Goal: Transaction & Acquisition: Purchase product/service

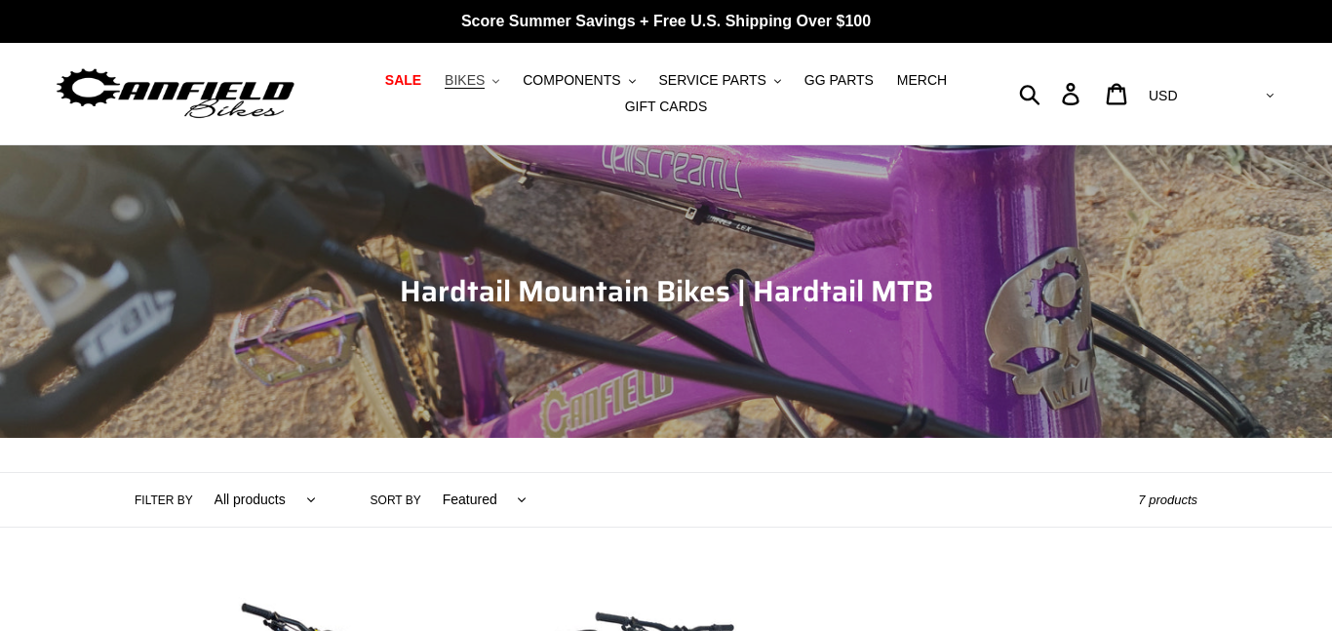
click at [485, 84] on span "BIKES" at bounding box center [465, 80] width 40 height 17
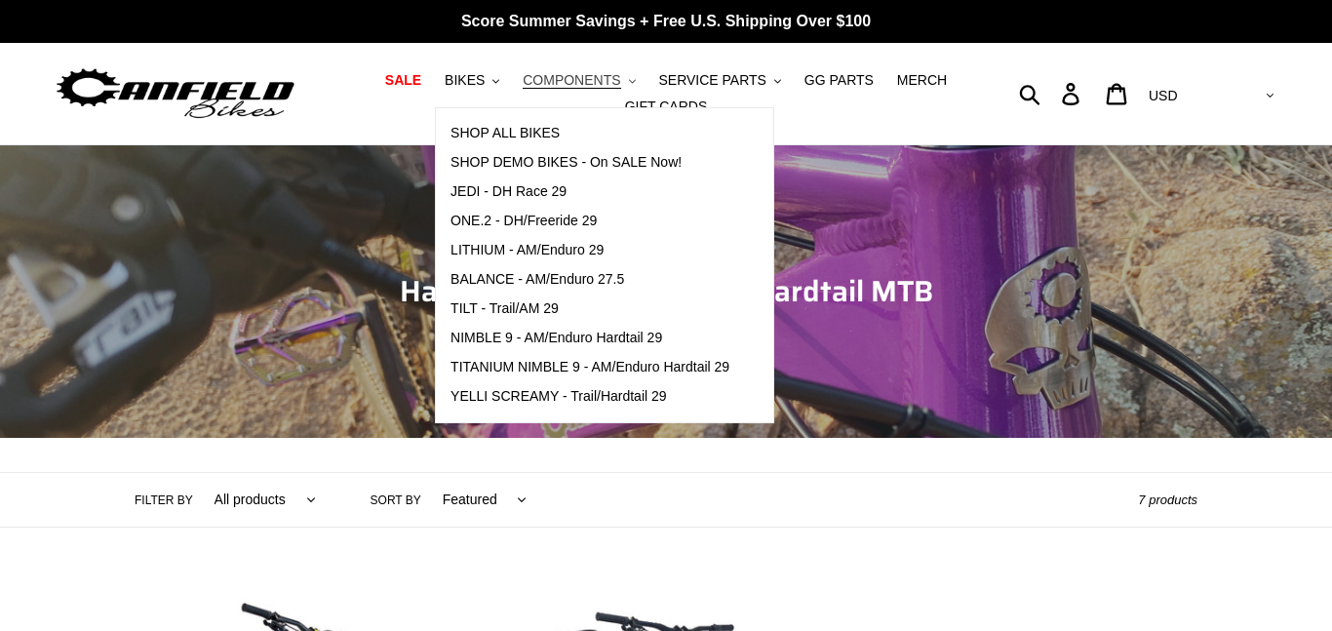
click at [571, 78] on span "COMPONENTS" at bounding box center [572, 80] width 98 height 17
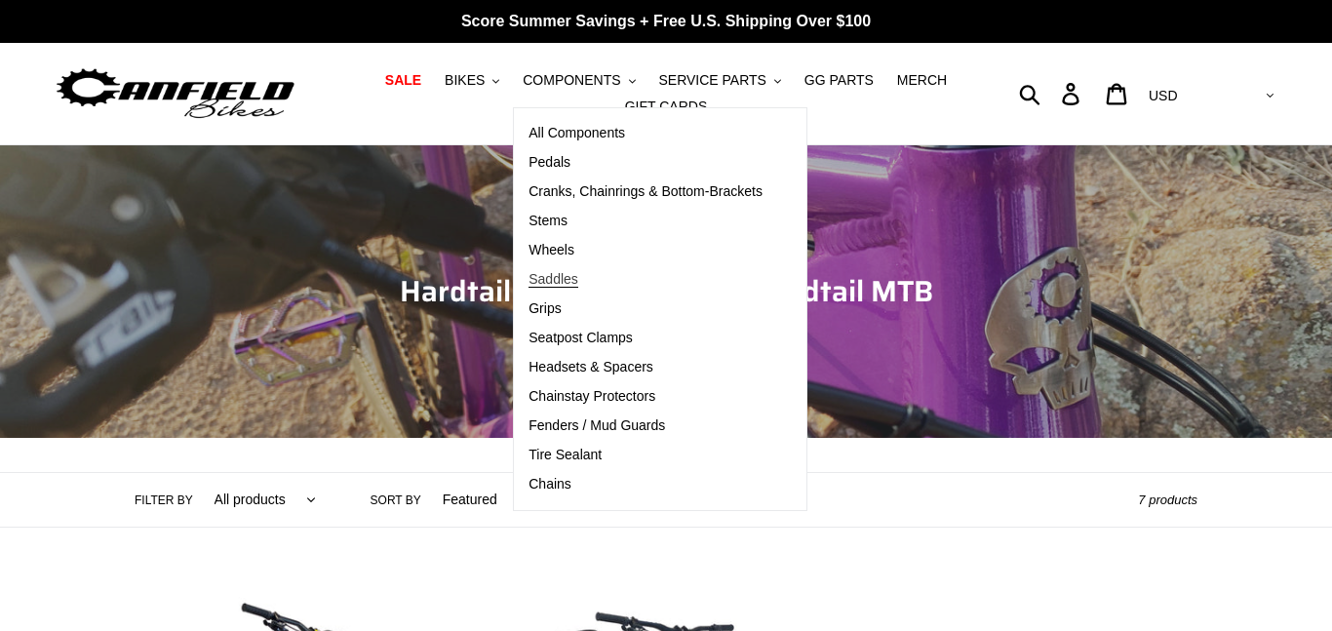
click at [563, 276] on span "Saddles" at bounding box center [554, 279] width 50 height 17
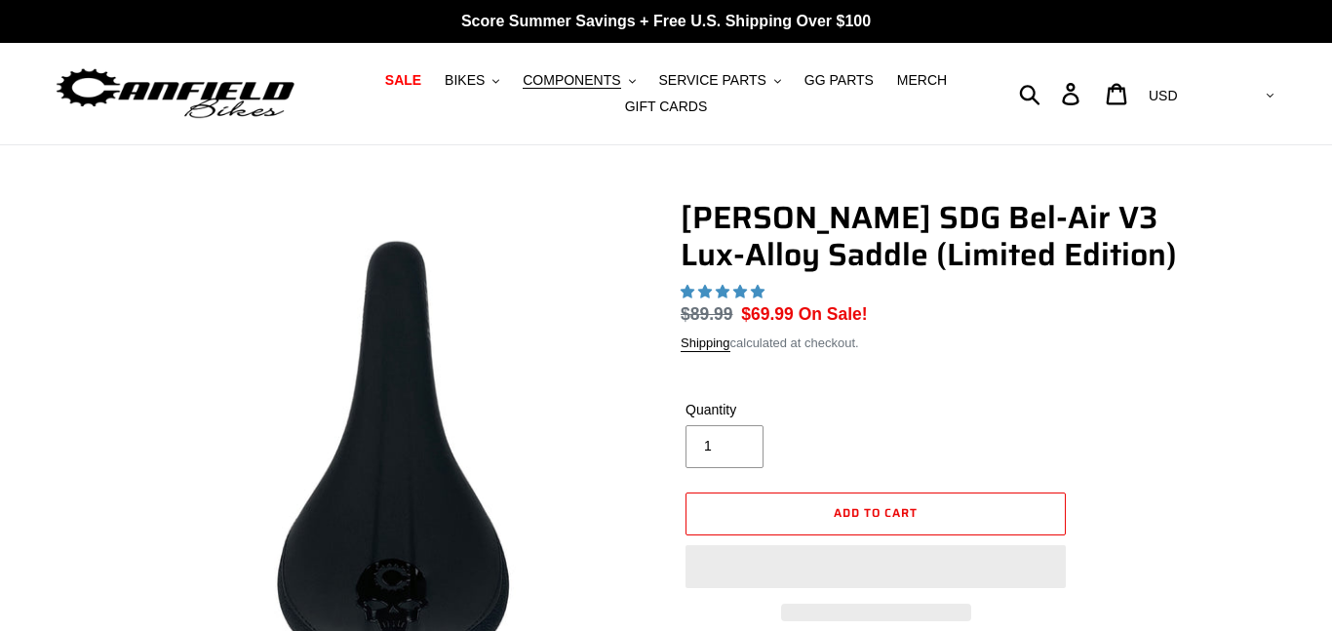
scroll to position [187, 0]
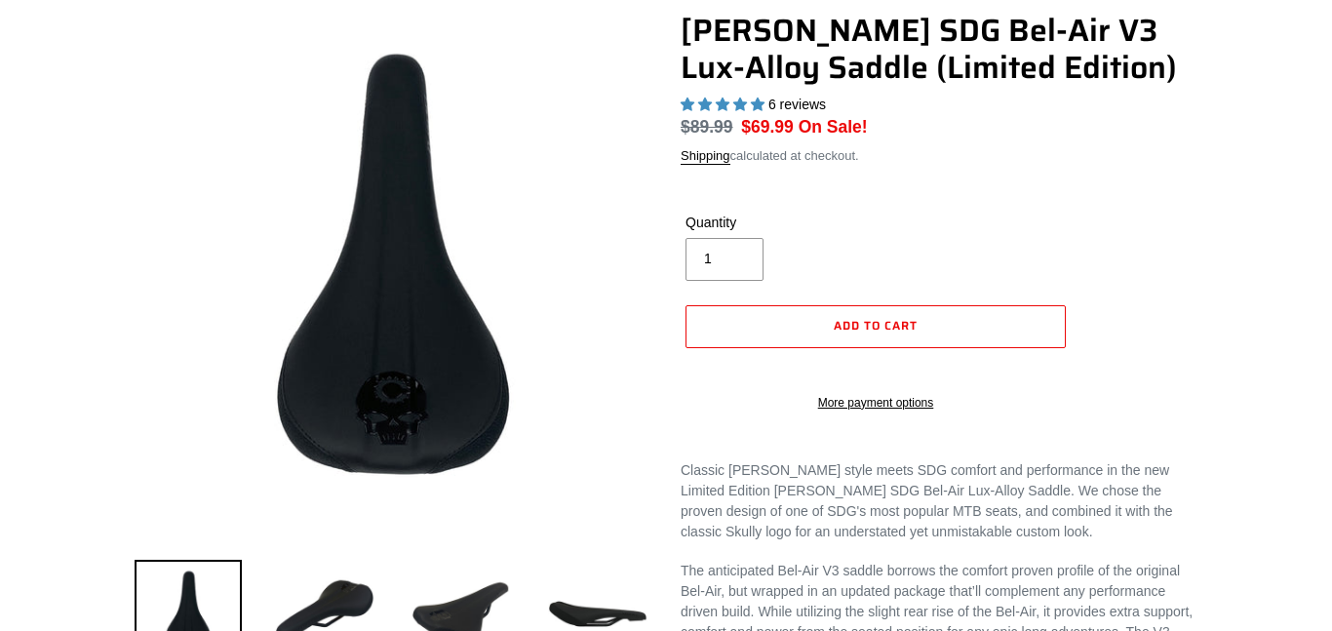
select select "highest-rating"
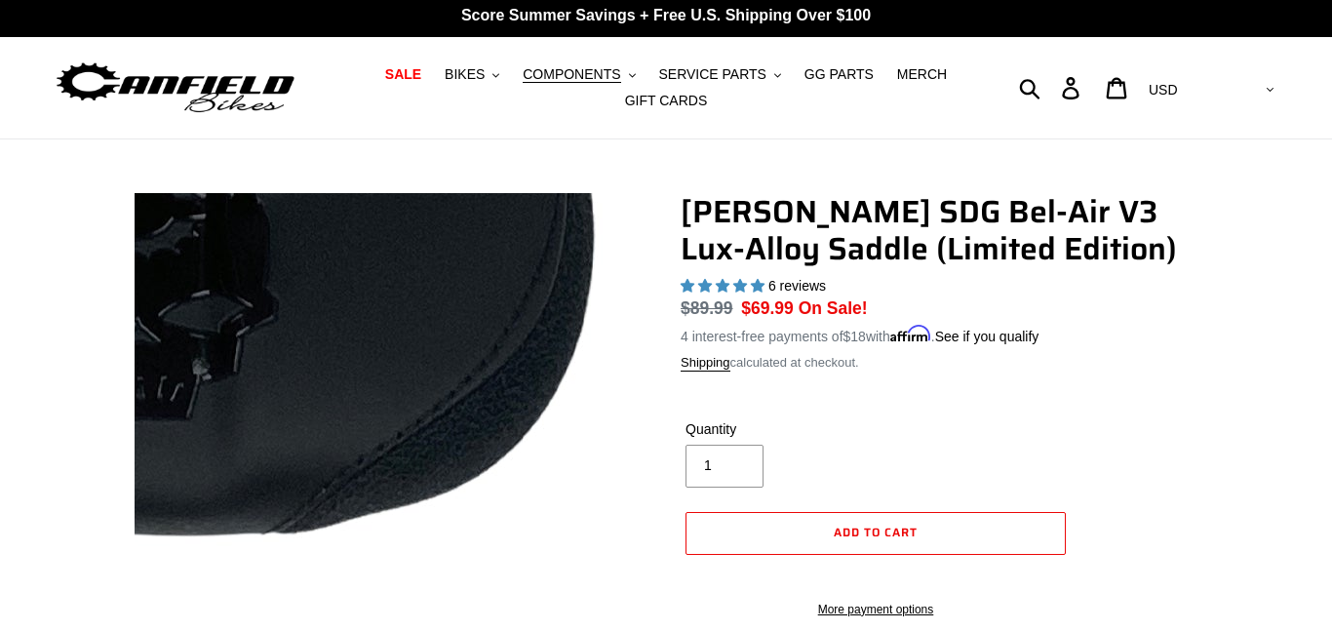
scroll to position [0, 0]
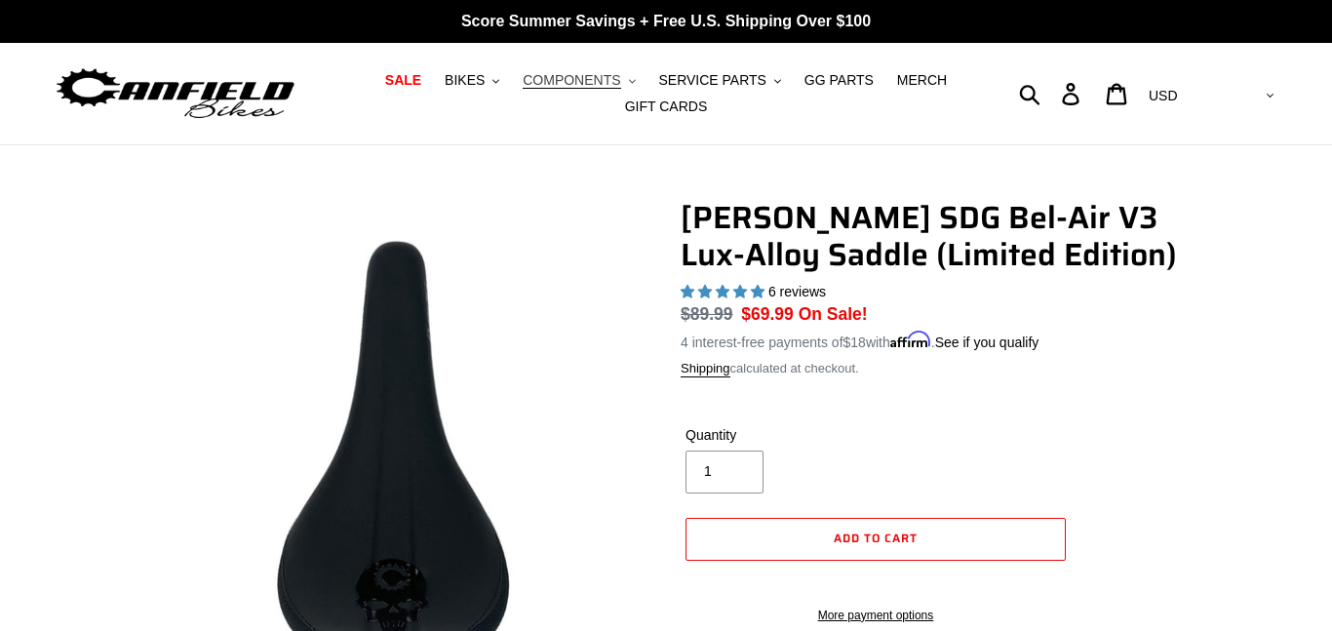
click at [595, 86] on span "COMPONENTS" at bounding box center [572, 80] width 98 height 17
click at [569, 79] on span "COMPONENTS" at bounding box center [572, 80] width 98 height 17
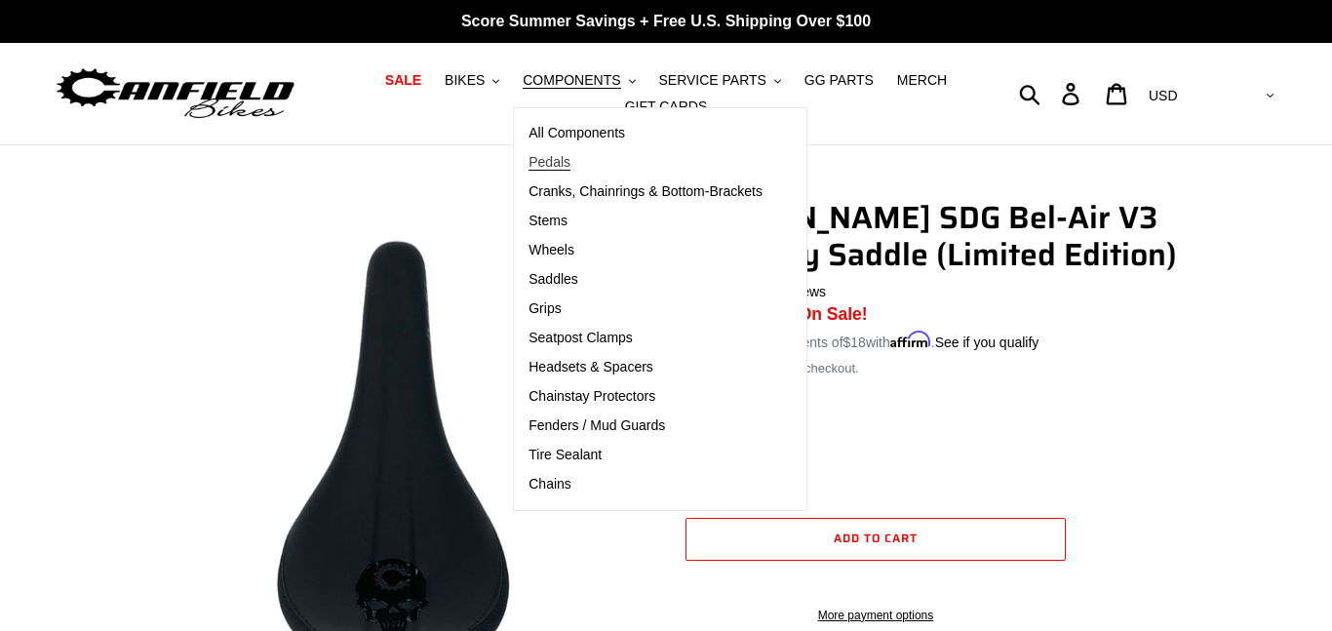
click at [548, 162] on span "Pedals" at bounding box center [550, 162] width 42 height 17
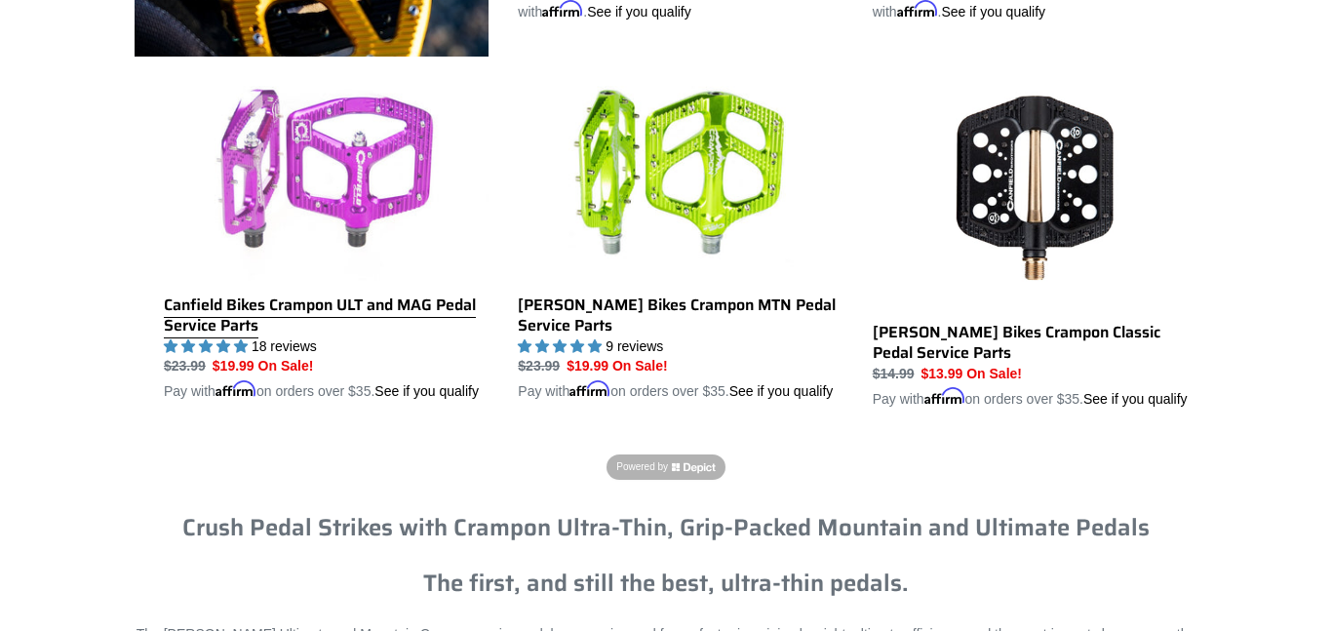
click at [272, 148] on link "Canfield Bikes Crampon ULT and MAG Pedal Service Parts" at bounding box center [326, 233] width 325 height 338
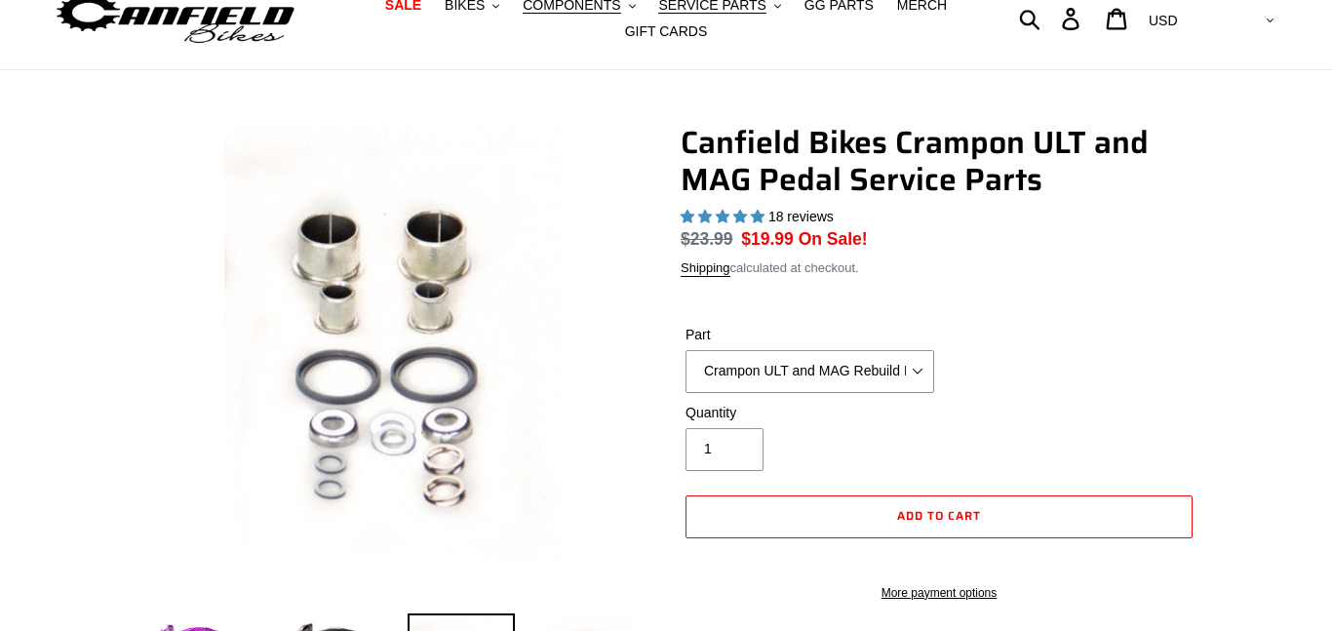
select select "highest-rating"
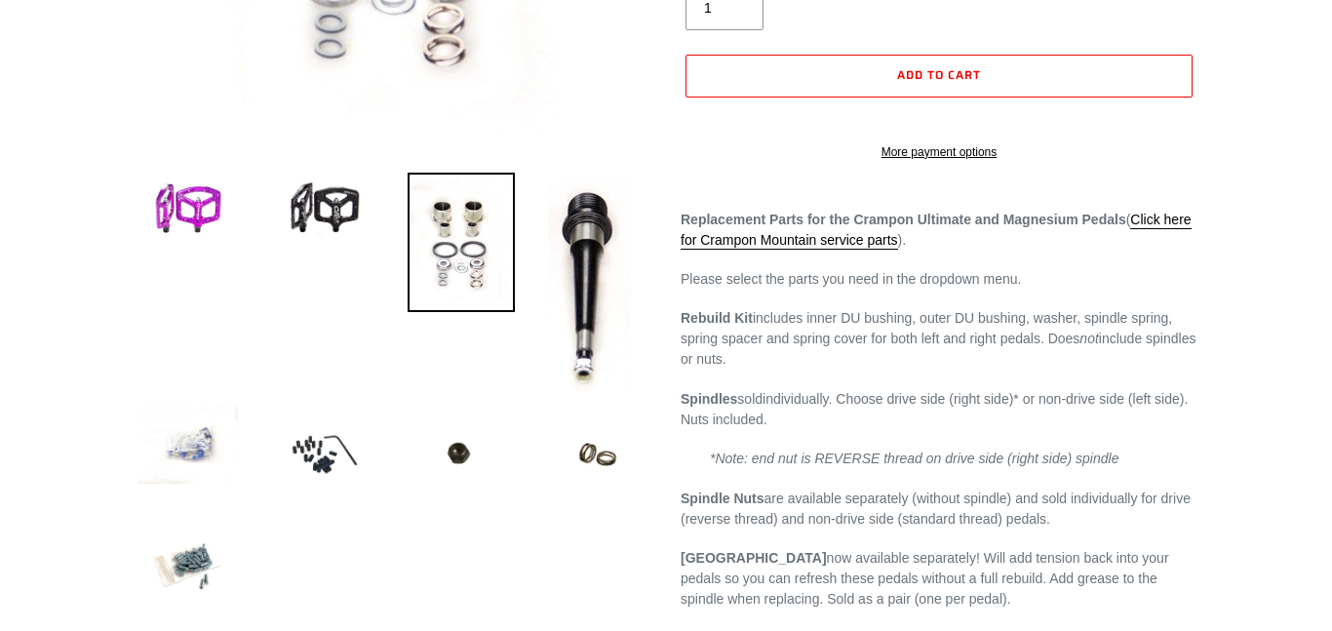
scroll to position [679, 0]
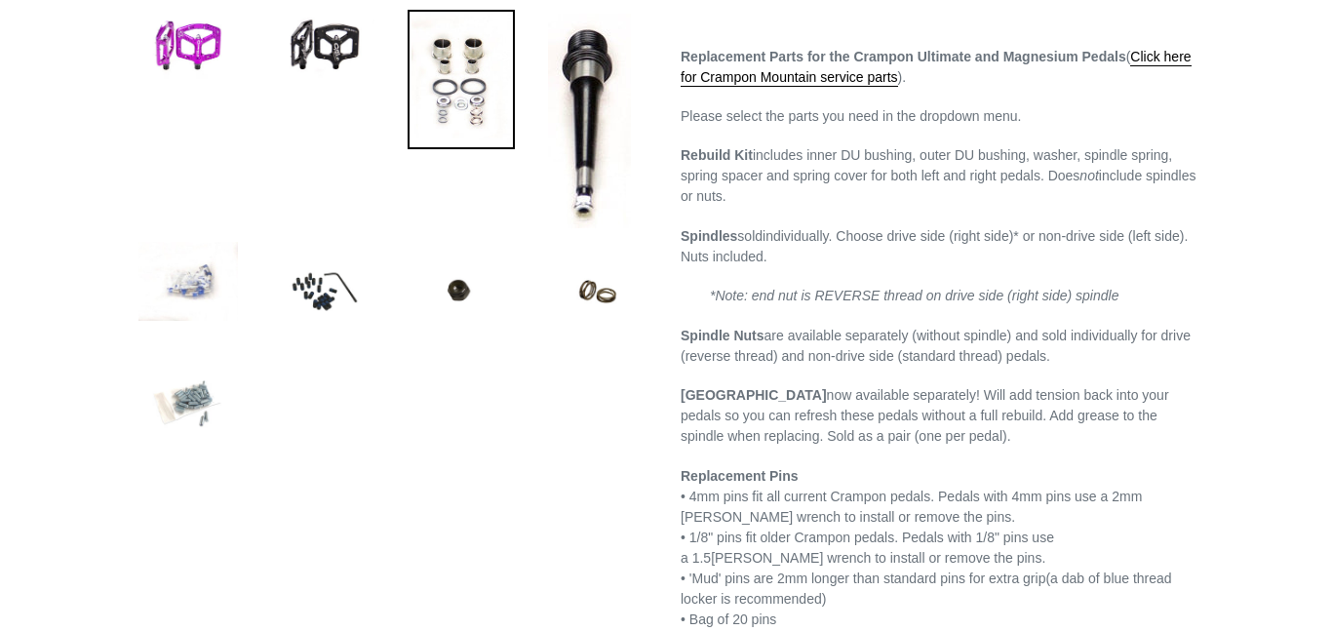
click at [202, 395] on img at bounding box center [188, 404] width 107 height 107
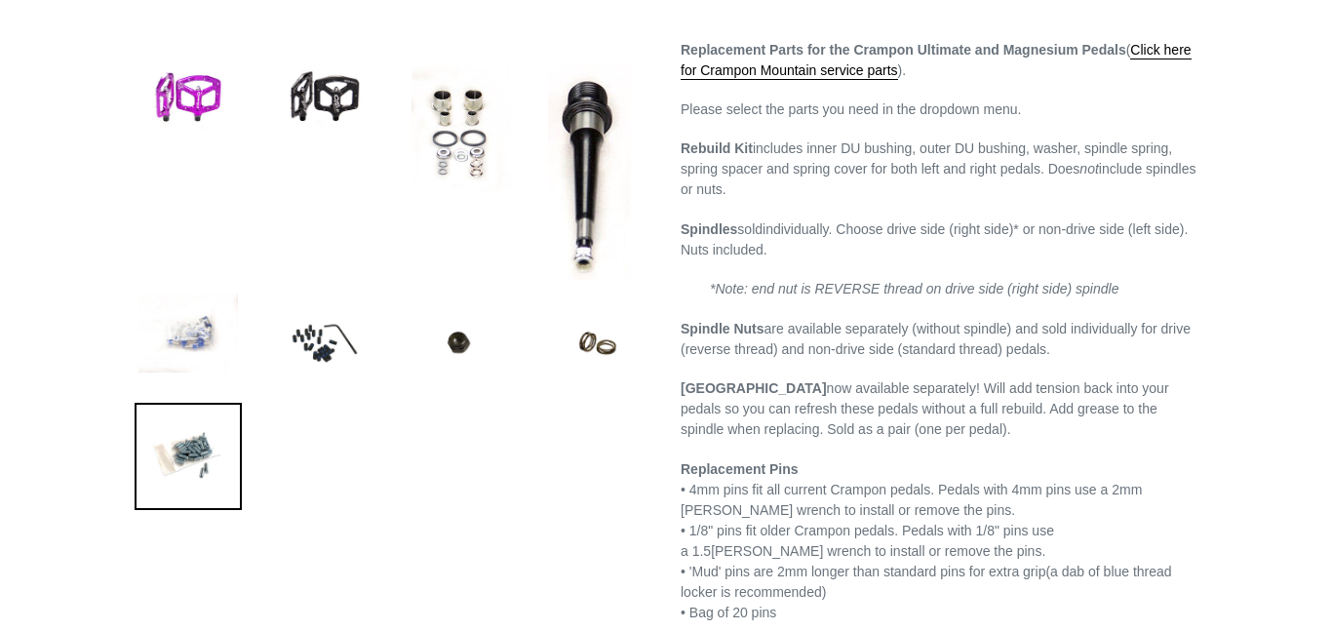
scroll to position [760, 0]
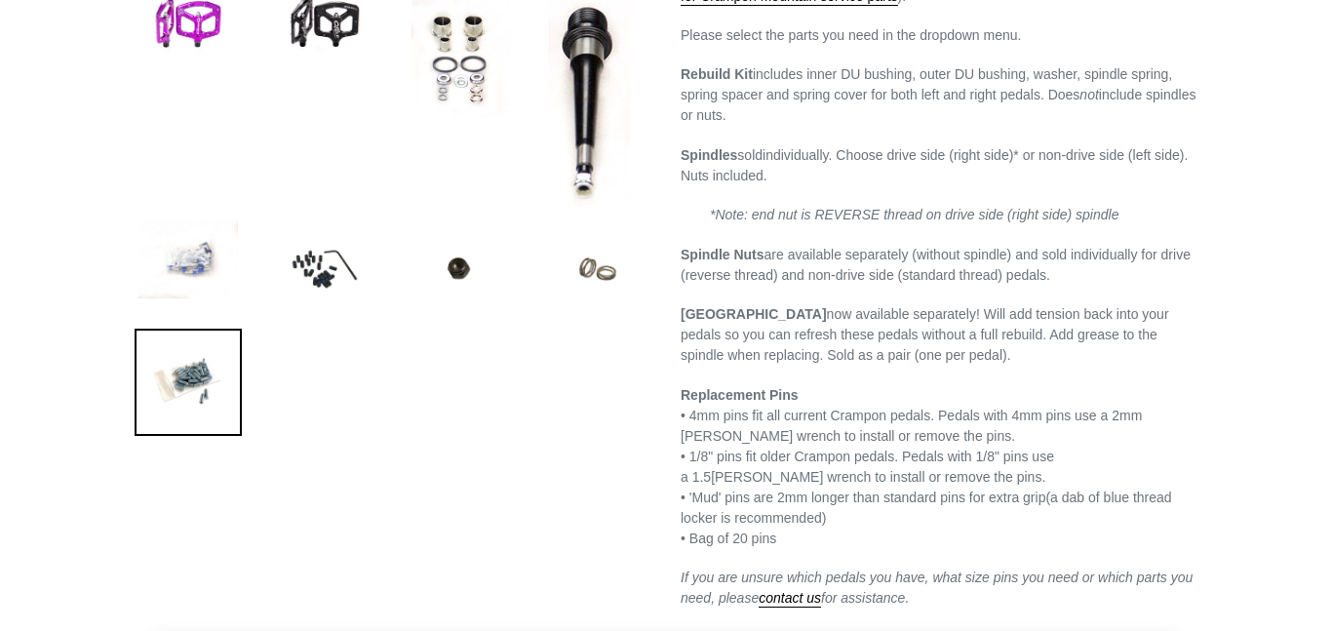
click at [596, 263] on img at bounding box center [597, 269] width 107 height 107
select select "Canfield ULT and Mag Replacement Spindle Springs (2 springs)"
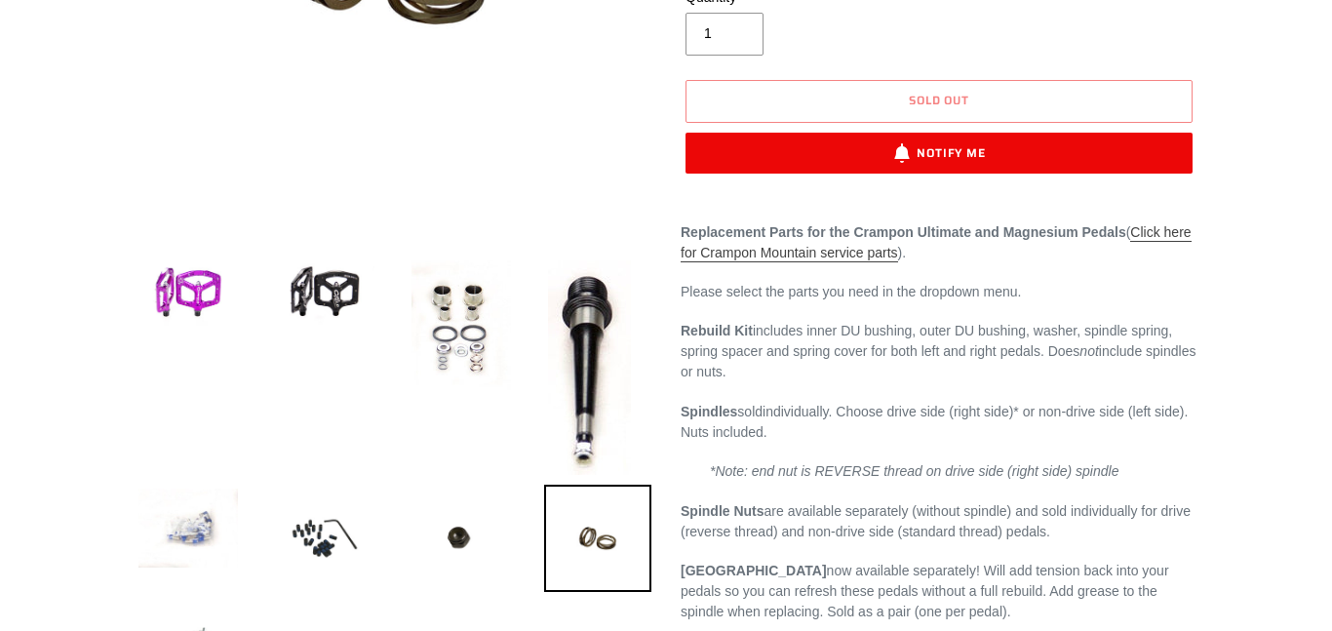
scroll to position [492, 0]
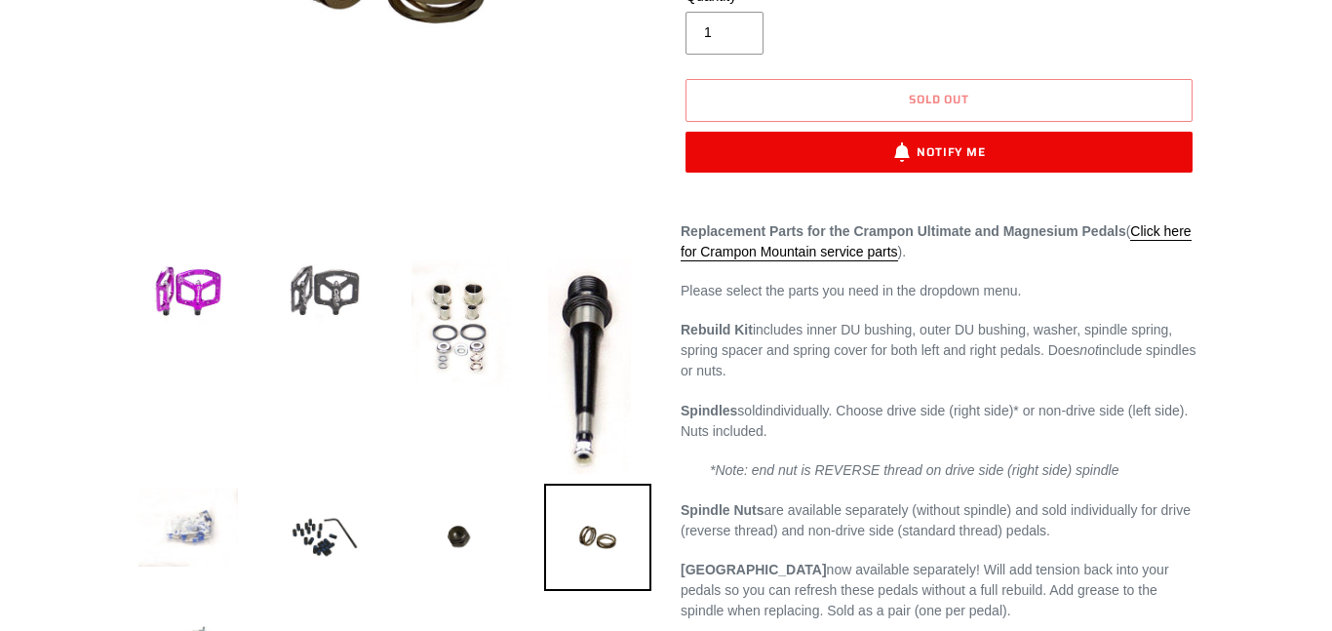
click at [362, 322] on img at bounding box center [324, 293] width 107 height 74
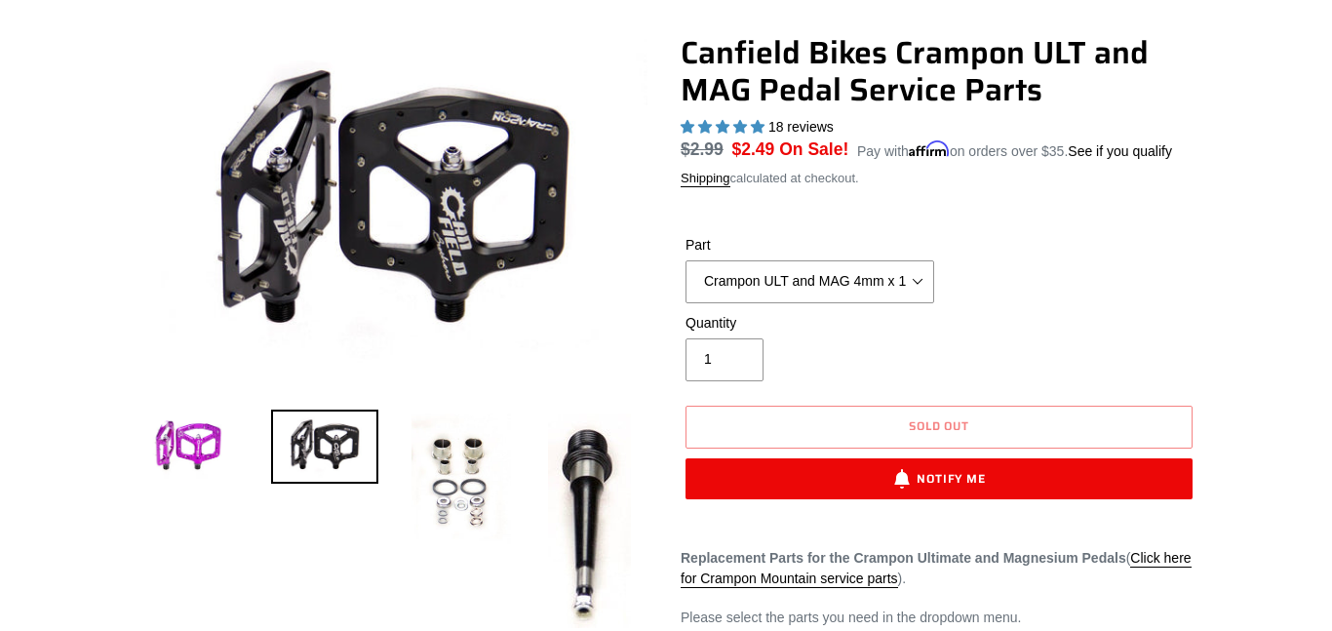
scroll to position [164, 0]
